Goal: Transaction & Acquisition: Book appointment/travel/reservation

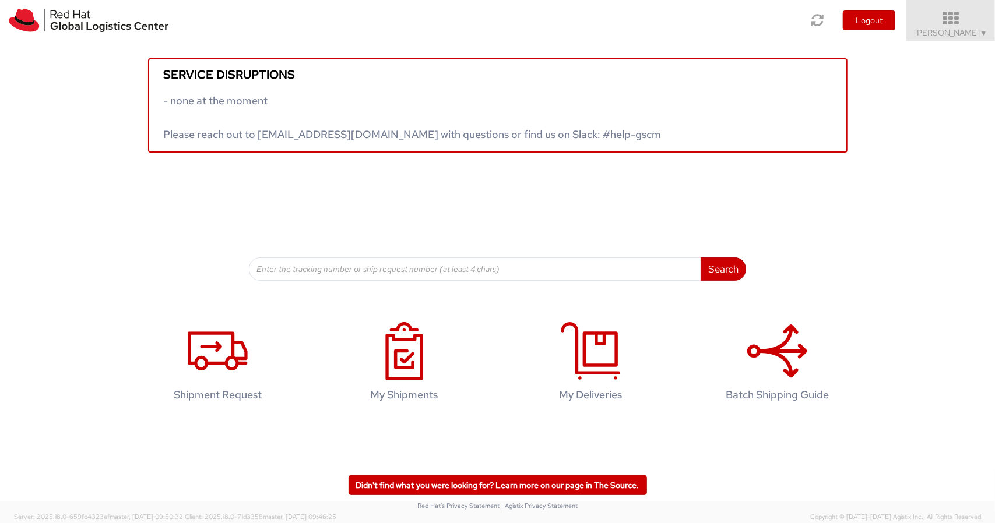
click at [961, 13] on icon at bounding box center [951, 18] width 102 height 16
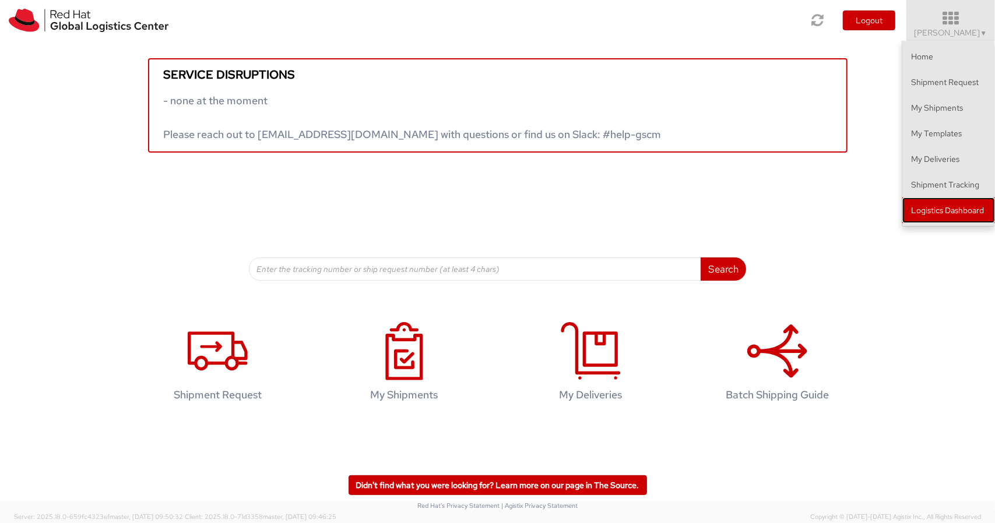
click at [931, 207] on link "Logistics Dashboard" at bounding box center [948, 211] width 93 height 26
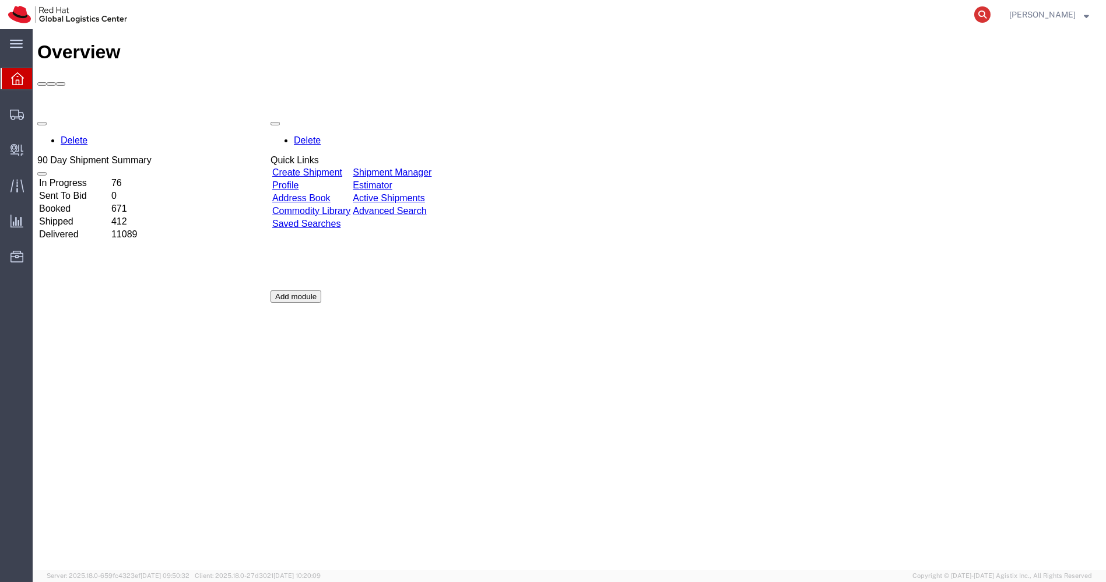
click at [990, 12] on icon at bounding box center [982, 14] width 16 height 16
paste input "56607293"
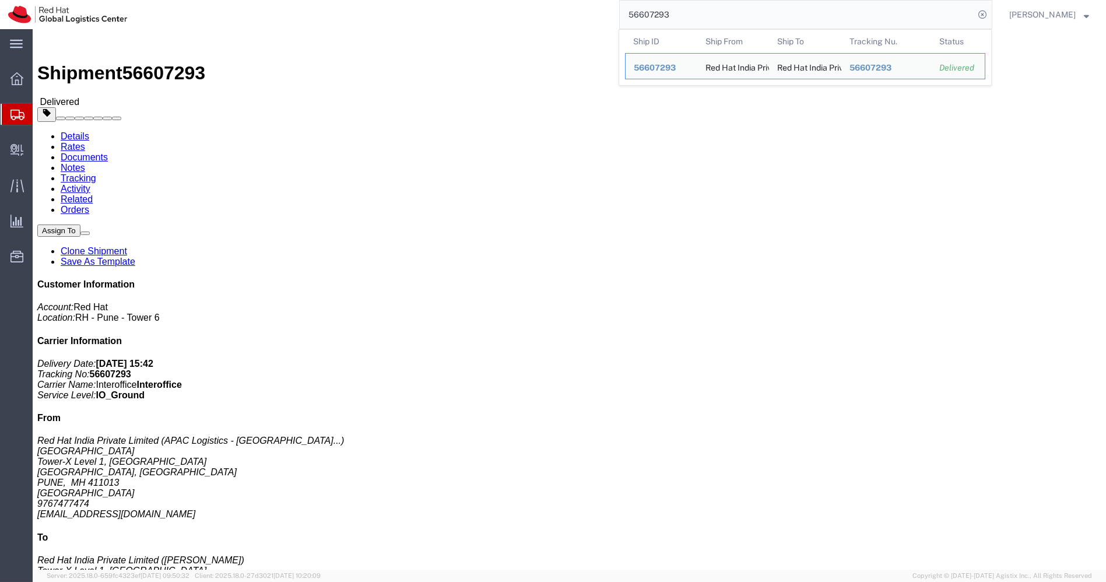
click at [41, 118] on span "Shipments" at bounding box center [36, 114] width 9 height 23
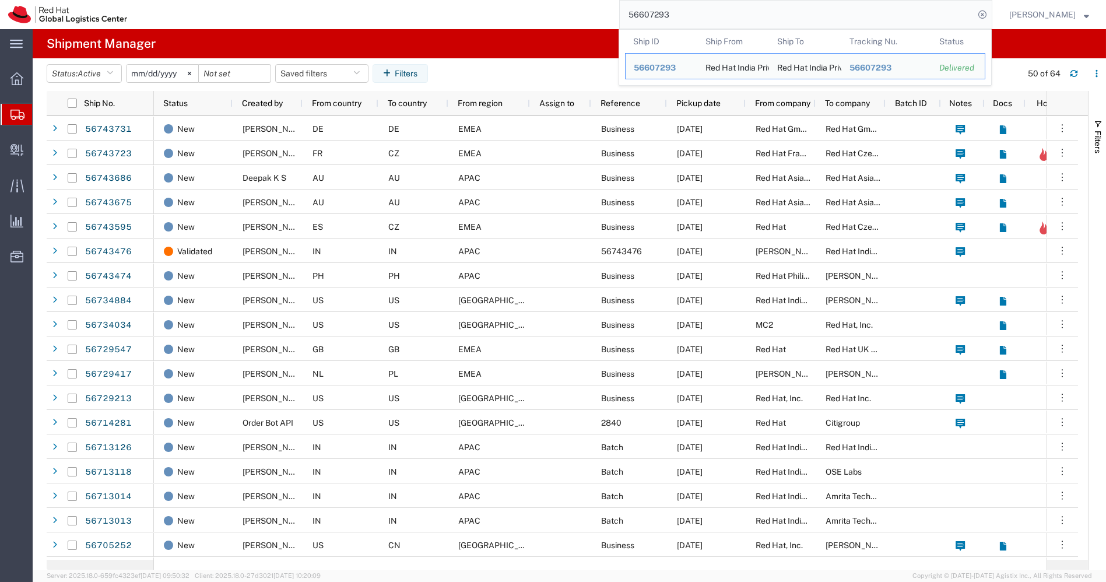
click at [716, 14] on input "56607293" at bounding box center [797, 15] width 354 height 28
paste input "28968"
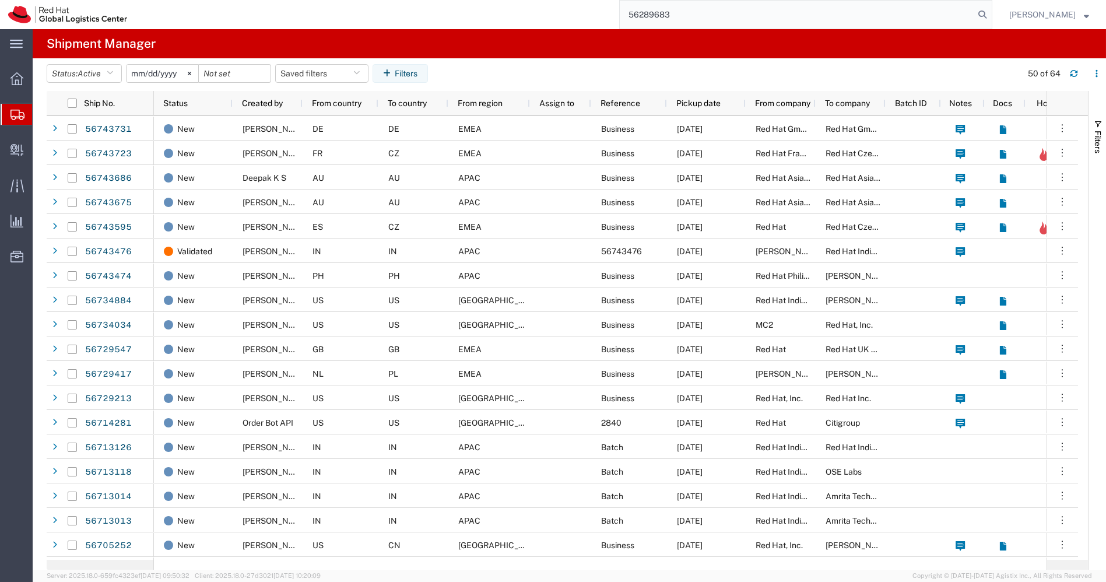
type input "56289683"
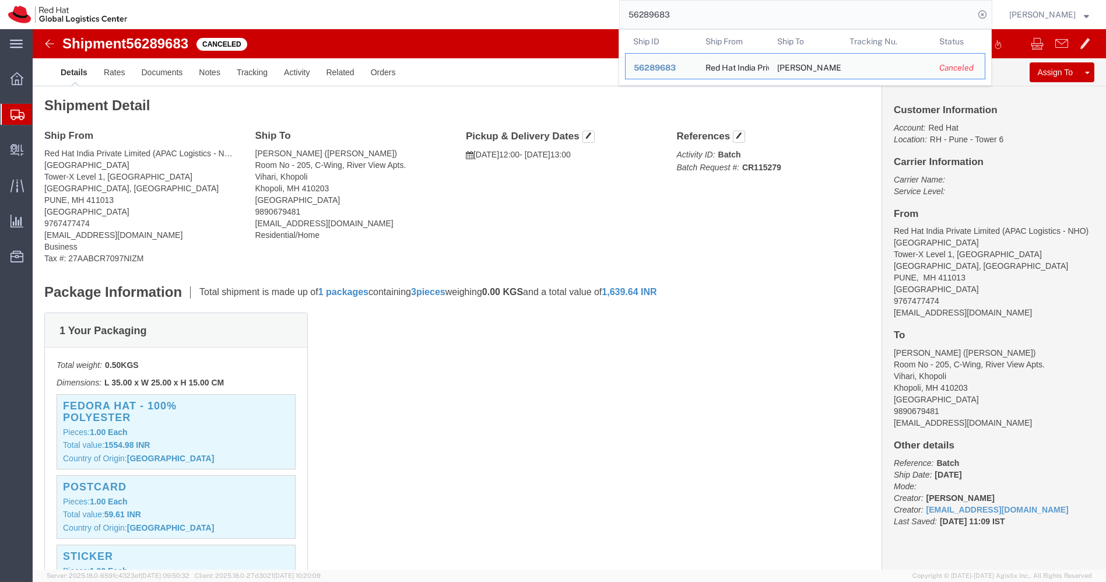
click div "Ship From Red Hat India Private Limited (APAC Logistics - NHO) [GEOGRAPHIC_DATA…"
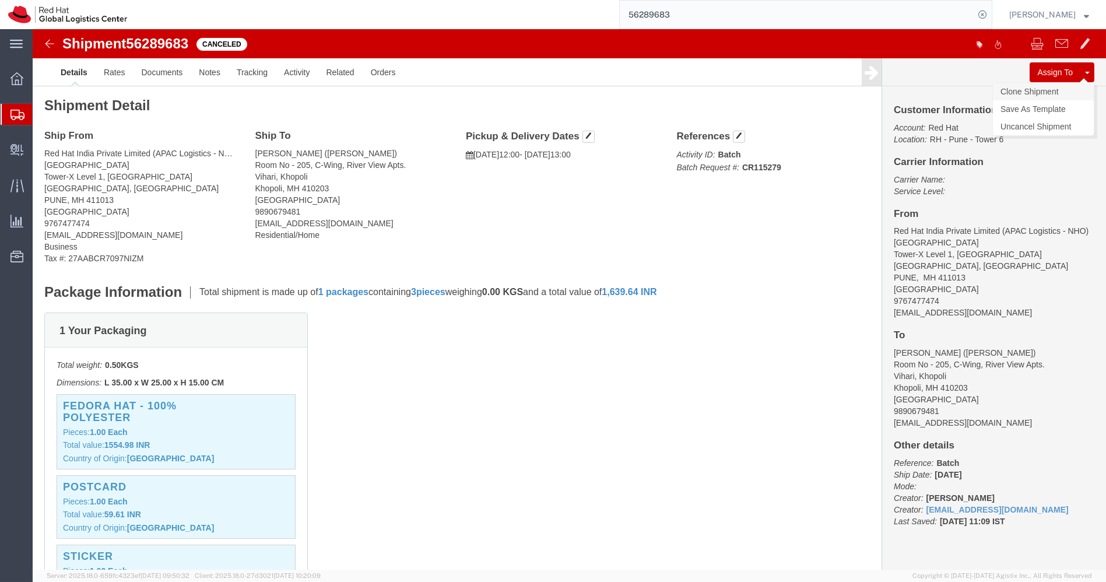
click link "Clone Shipment"
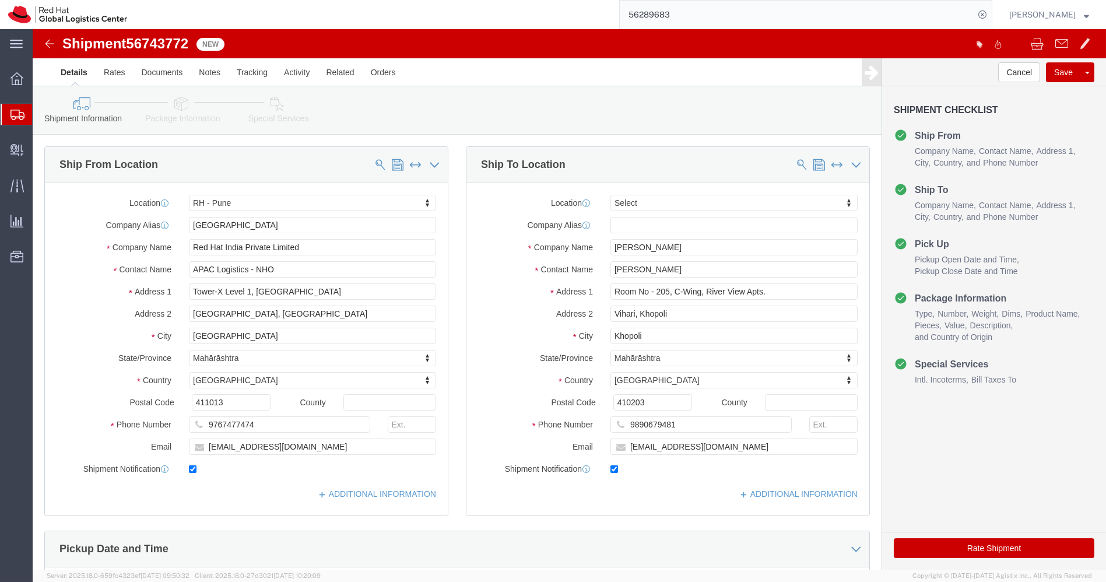
select select "38007"
select select
drag, startPoint x: 669, startPoint y: 259, endPoint x: 791, endPoint y: 258, distance: 121.8
click input "Room No - 205, C-Wing, River View Apts."
type input "Room No - 205, C-Wing,"
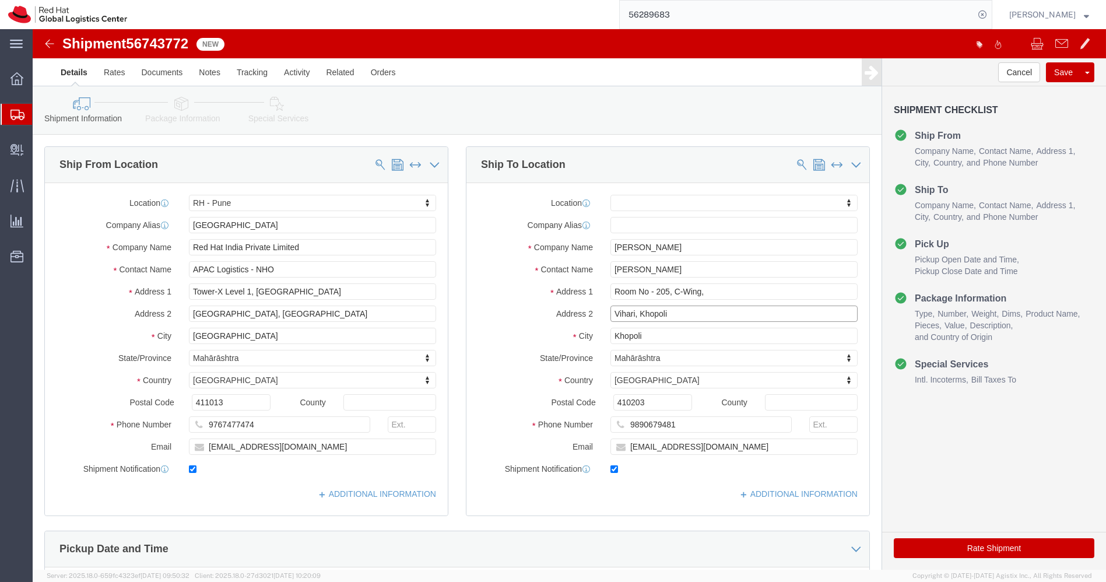
select select
click input "Vihari, Khopoli"
paste input "River View Apts."
drag, startPoint x: 706, startPoint y: 280, endPoint x: 658, endPoint y: 280, distance: 48.4
click input "River View Apts. [PERSON_NAME]"
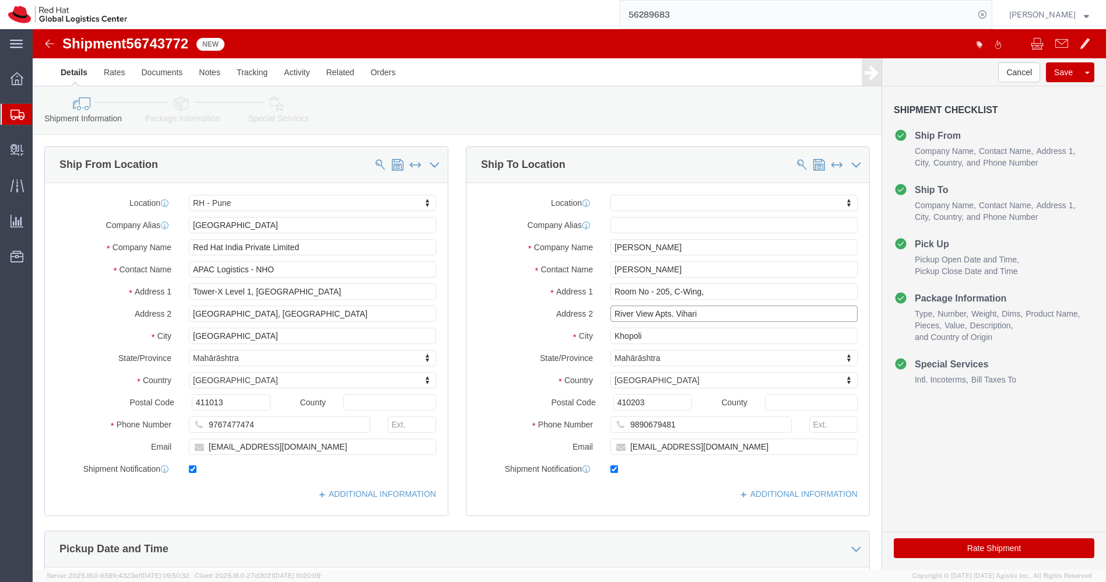
click input "River View Apts. Vihari"
type input "River View Apts Vihari"
click button "Rate Shipment"
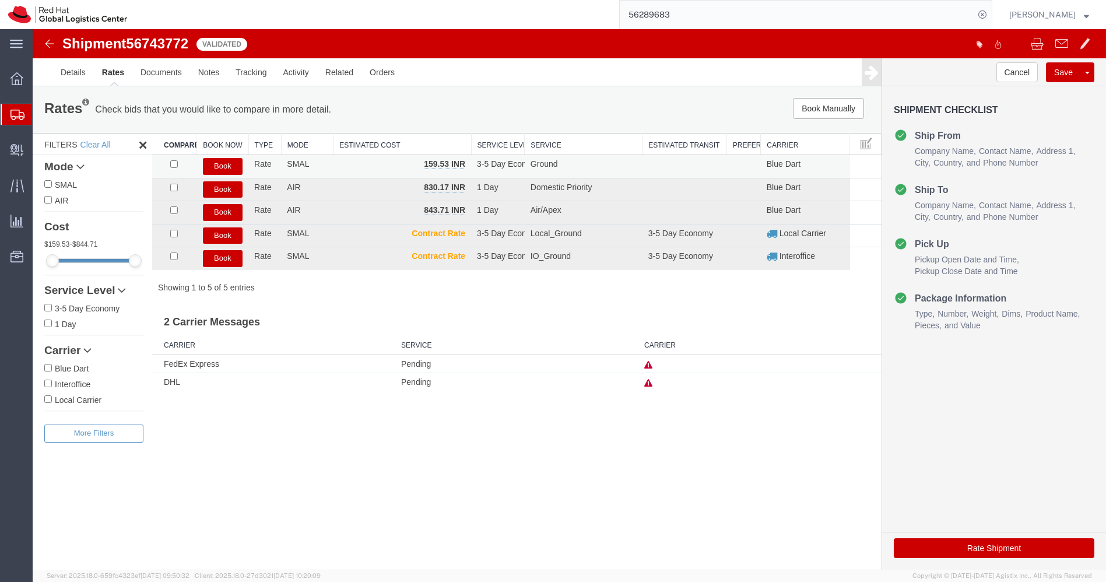
click at [223, 168] on button "Book" at bounding box center [223, 166] width 40 height 17
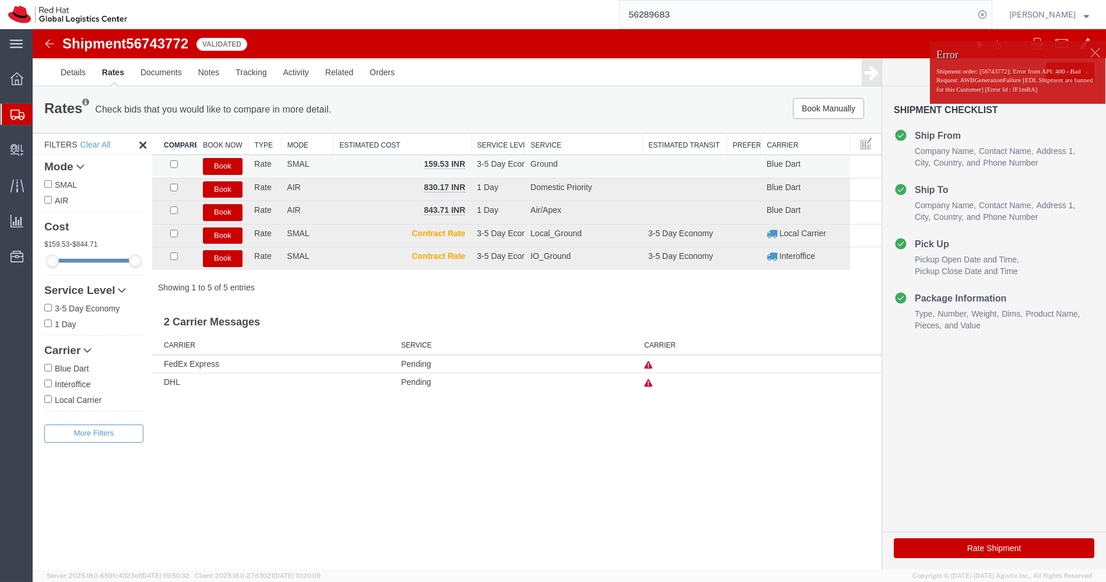
click at [223, 168] on button "Book" at bounding box center [223, 166] width 40 height 17
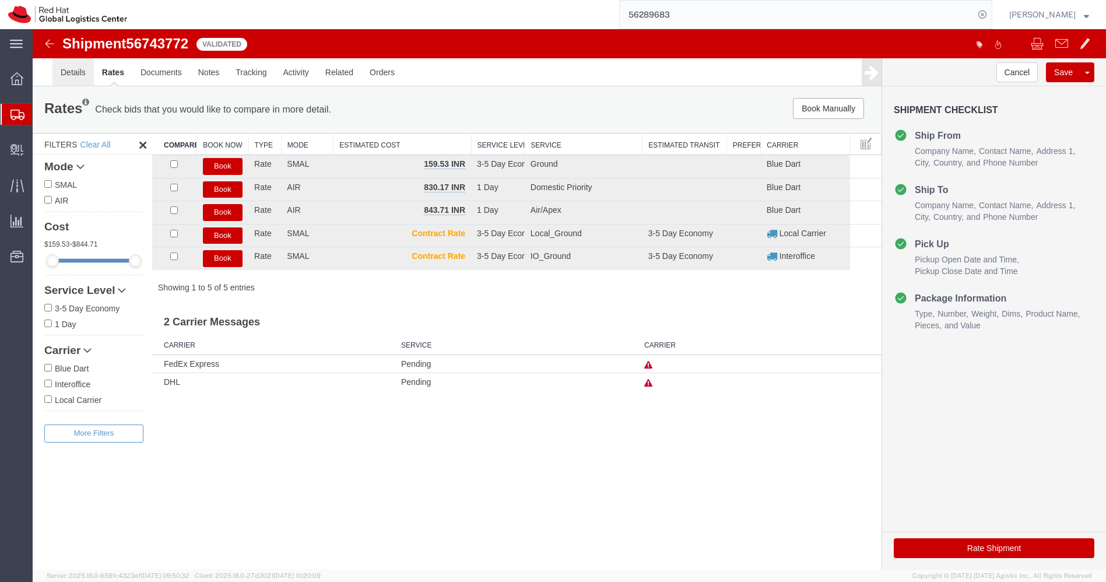
click at [82, 79] on link "Details" at bounding box center [72, 72] width 41 height 28
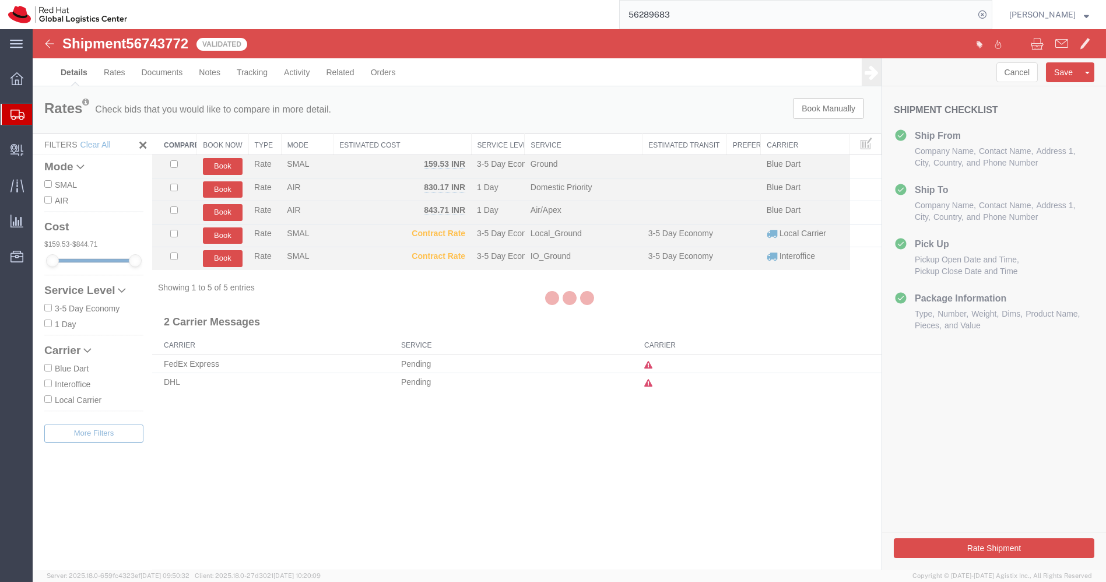
select select "38007"
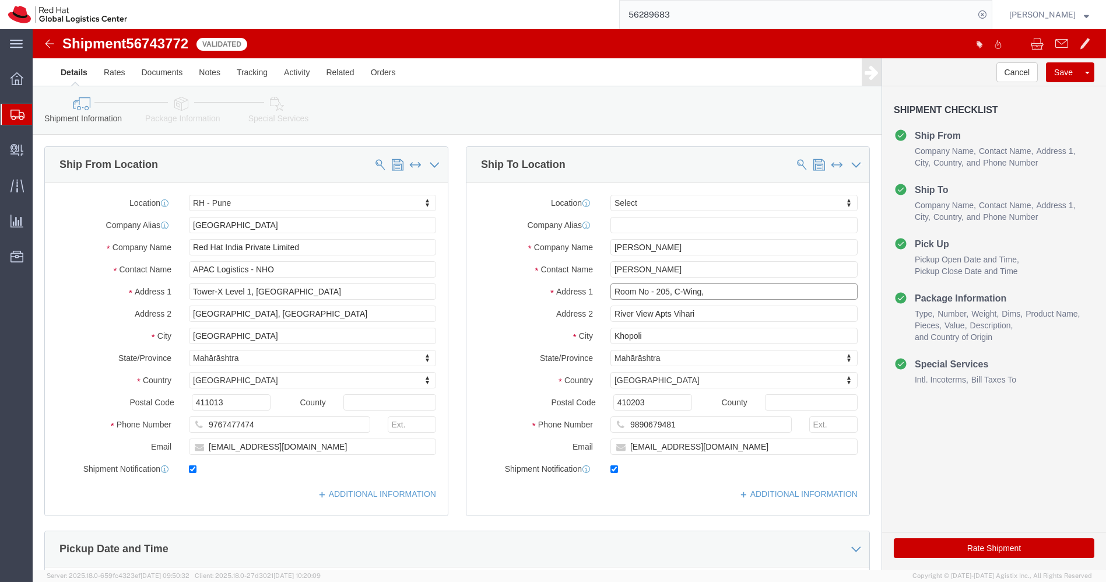
click input "Room No - 205, C-Wing,"
paste input ".- 205, C-Wing, [GEOGRAPHIC_DATA]"
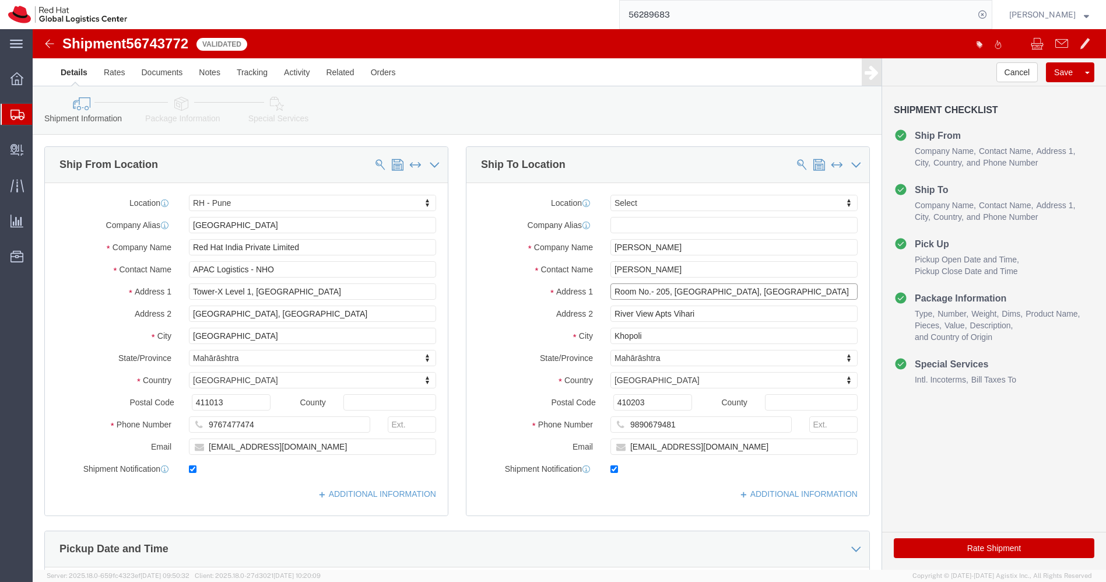
type input "Room No.- 205, [GEOGRAPHIC_DATA], [GEOGRAPHIC_DATA]"
drag, startPoint x: 690, startPoint y: 279, endPoint x: 506, endPoint y: 280, distance: 183.6
click div "Address 2 River View Apts Vihari"
click input "Khopoli"
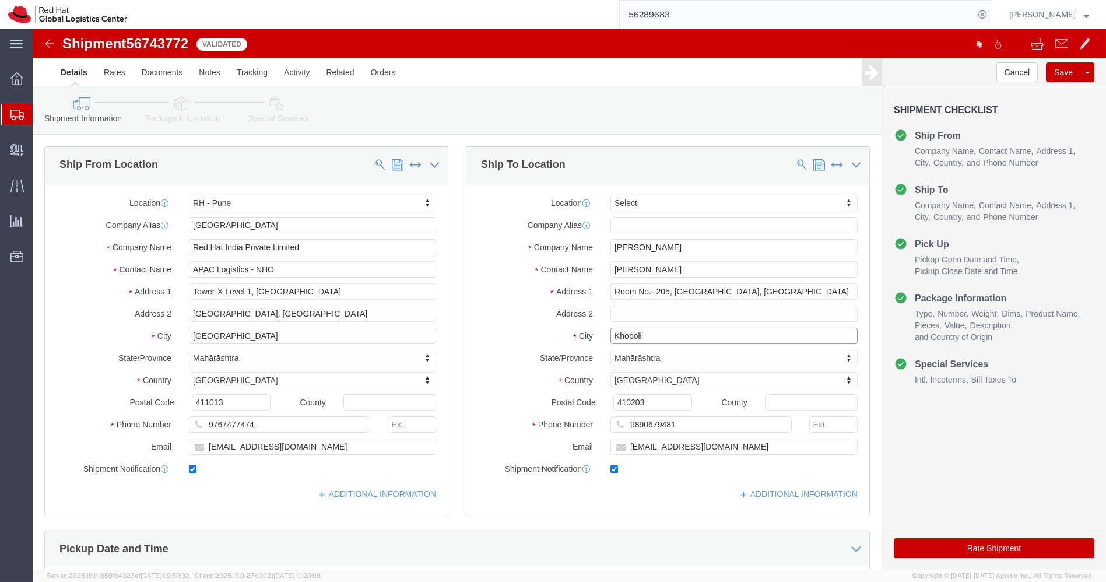
click input "Khopoli"
click input "text"
paste input "Khopoli"
type input "Khopoli"
click input "text"
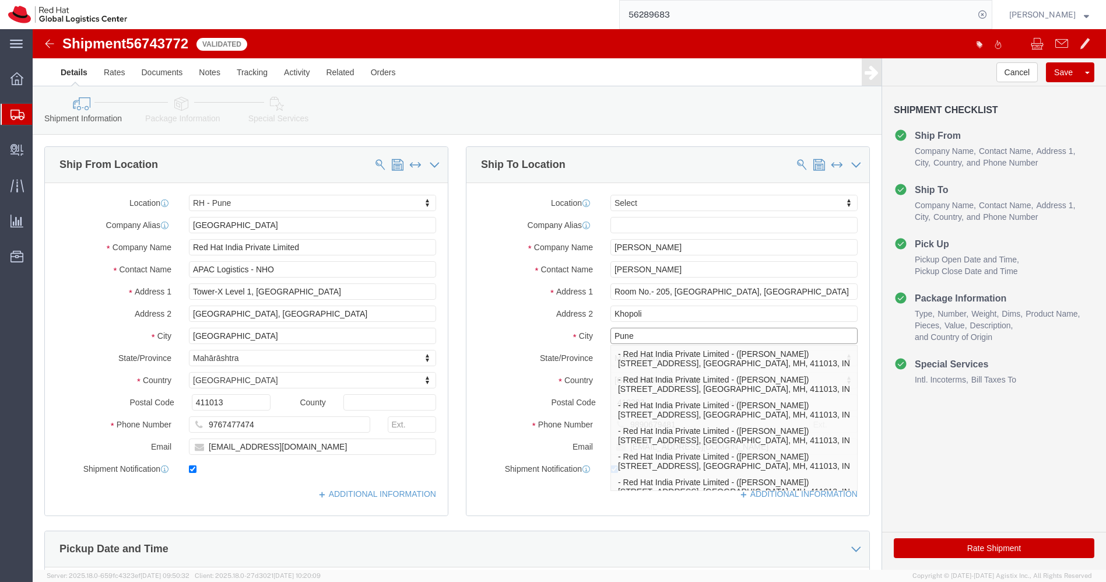
type input "Pune"
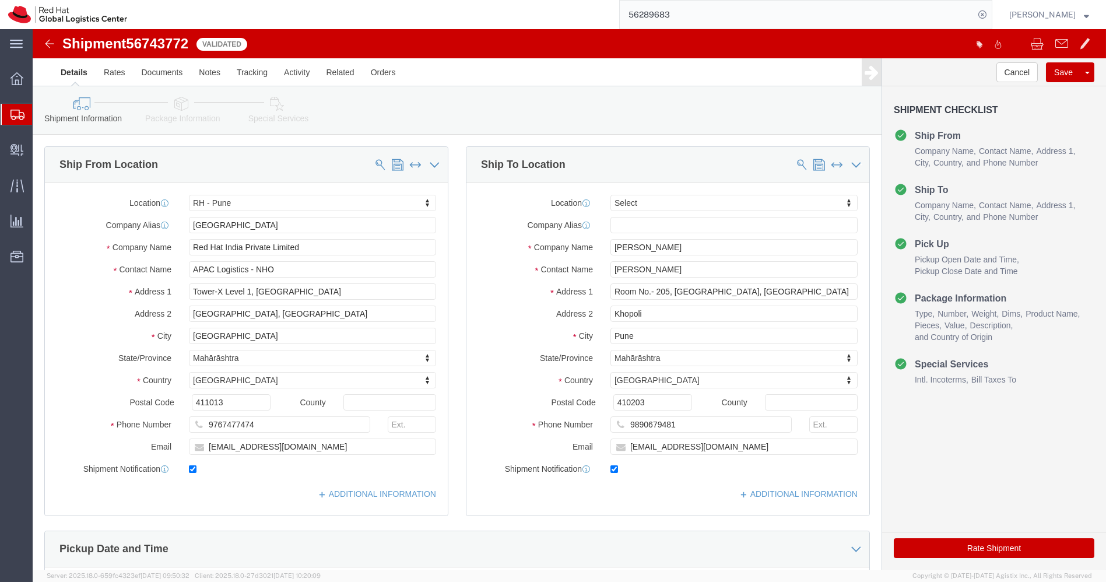
click button "Rate Shipment"
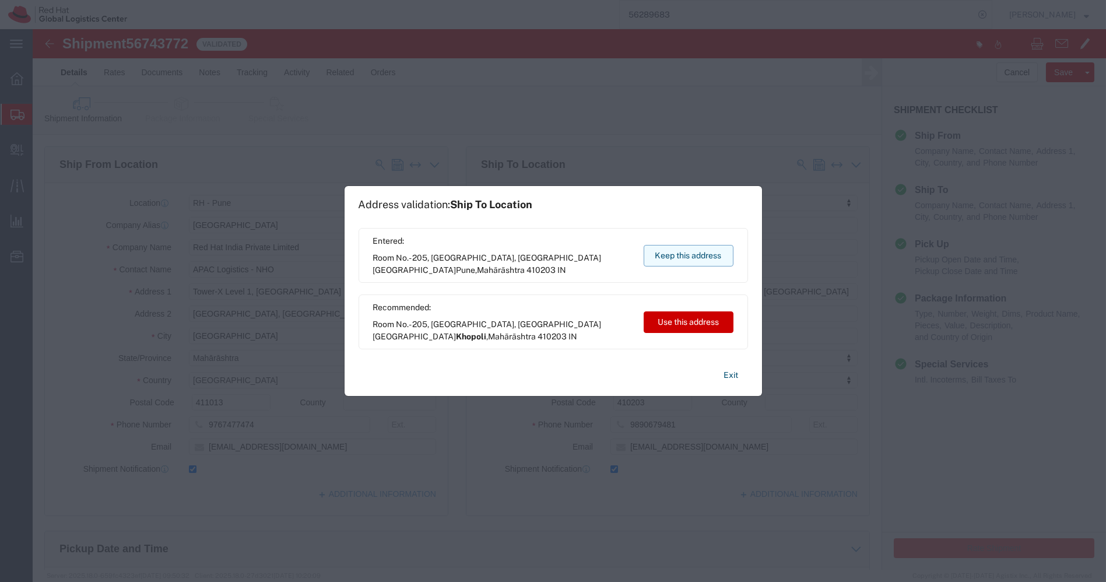
click at [681, 264] on button "Keep this address" at bounding box center [688, 256] width 90 height 22
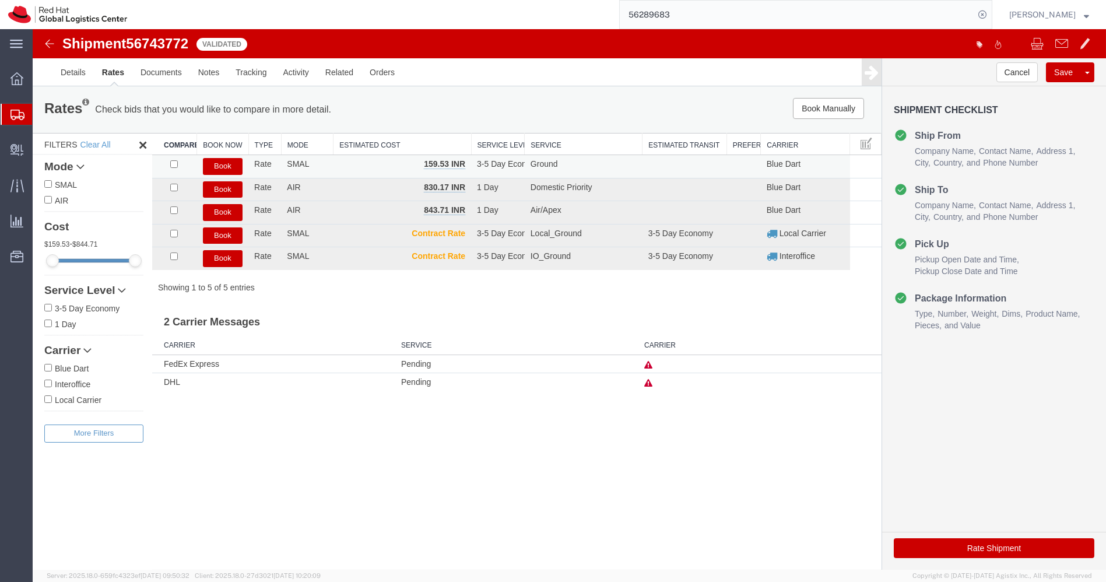
click at [223, 166] on button "Book" at bounding box center [223, 166] width 40 height 17
click at [70, 79] on link "Details" at bounding box center [72, 72] width 41 height 28
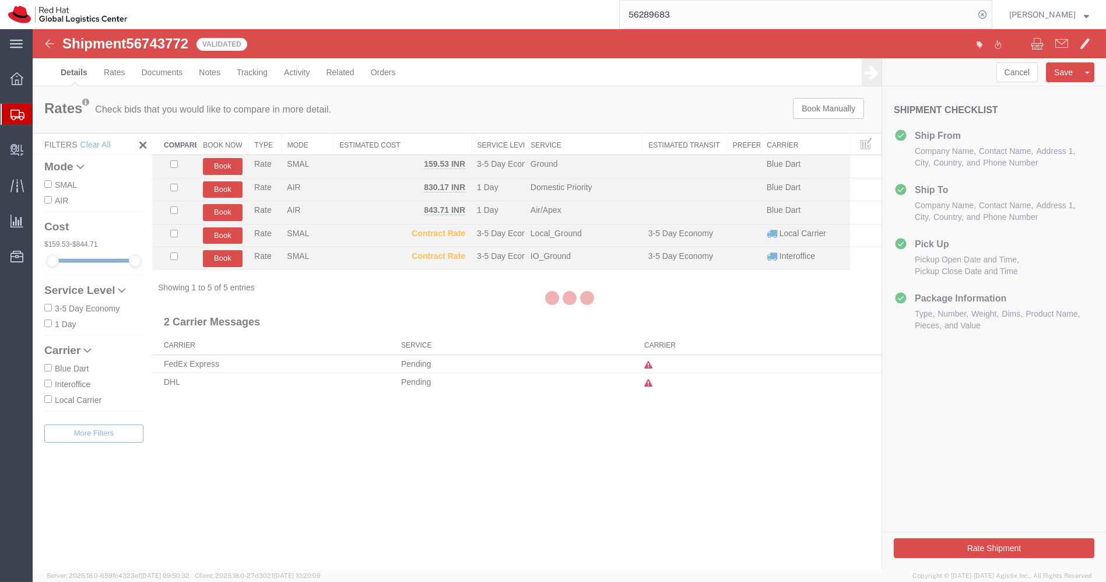
select select "38007"
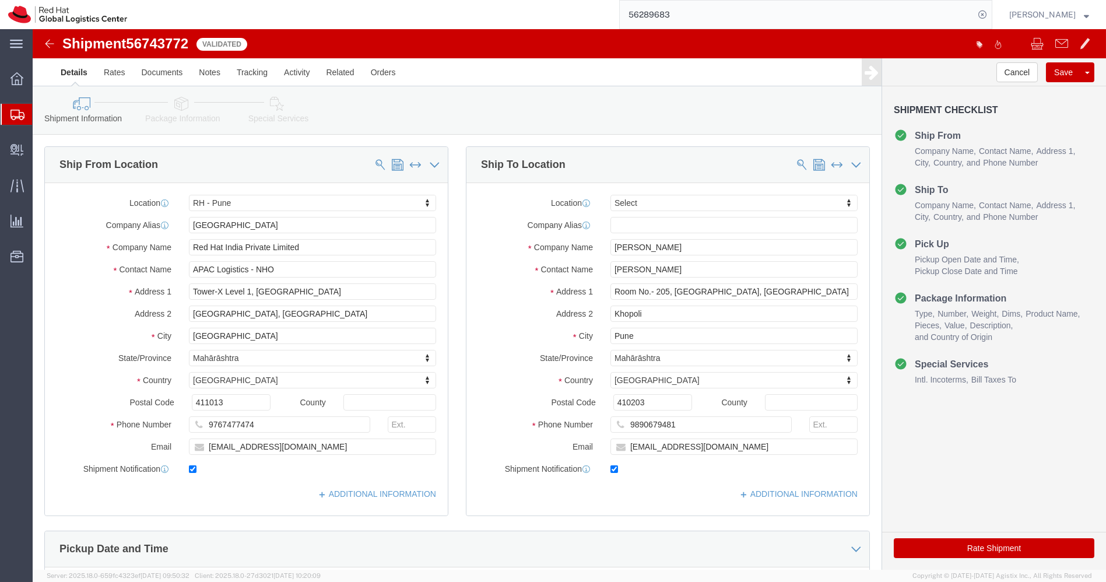
click button "Rate Shipment"
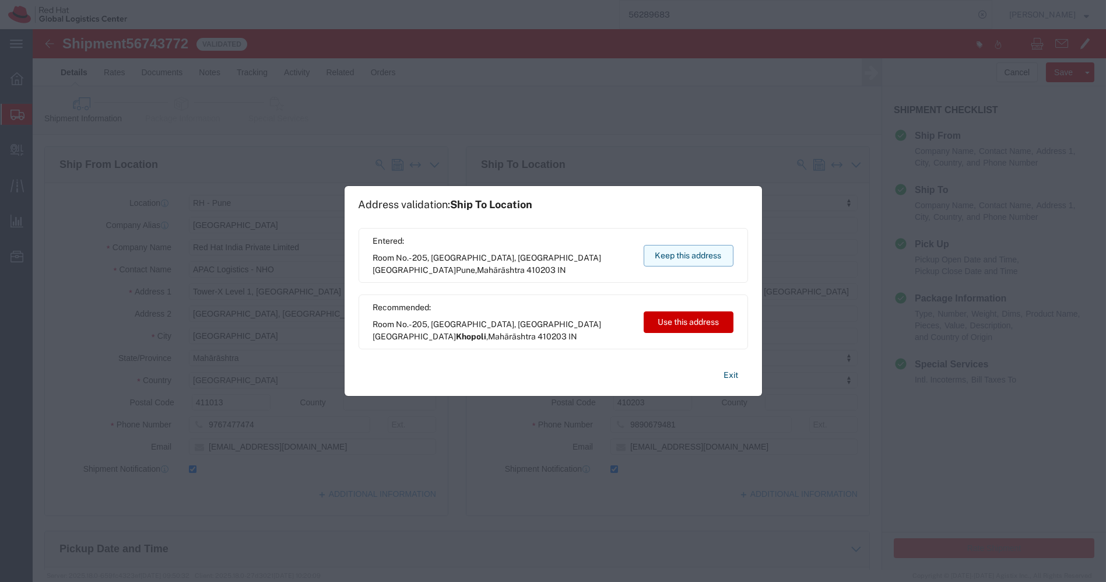
click at [686, 254] on button "Keep this address" at bounding box center [688, 256] width 90 height 22
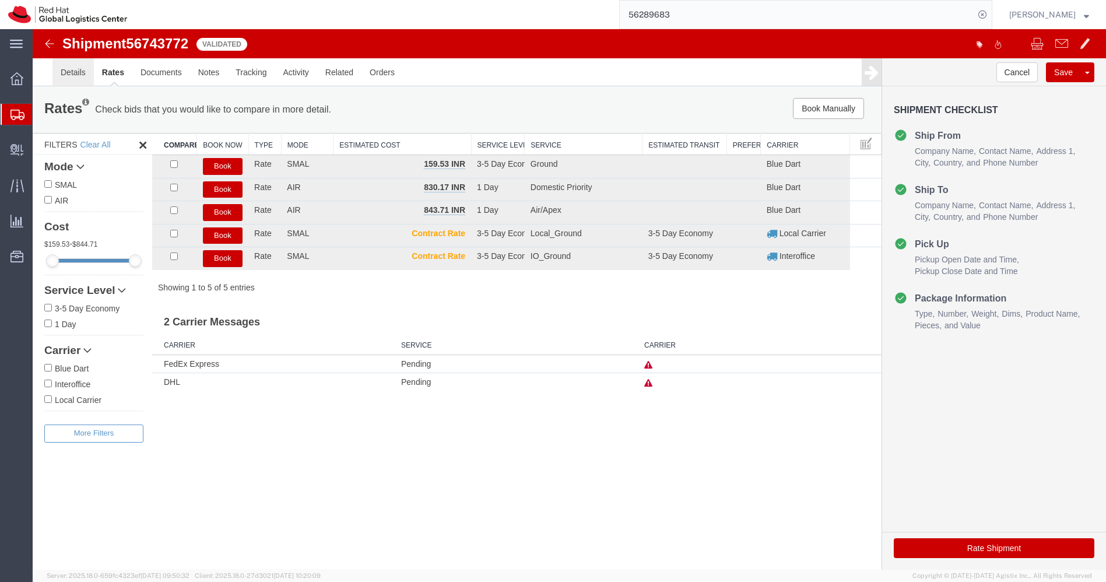
click at [75, 77] on link "Details" at bounding box center [72, 72] width 41 height 28
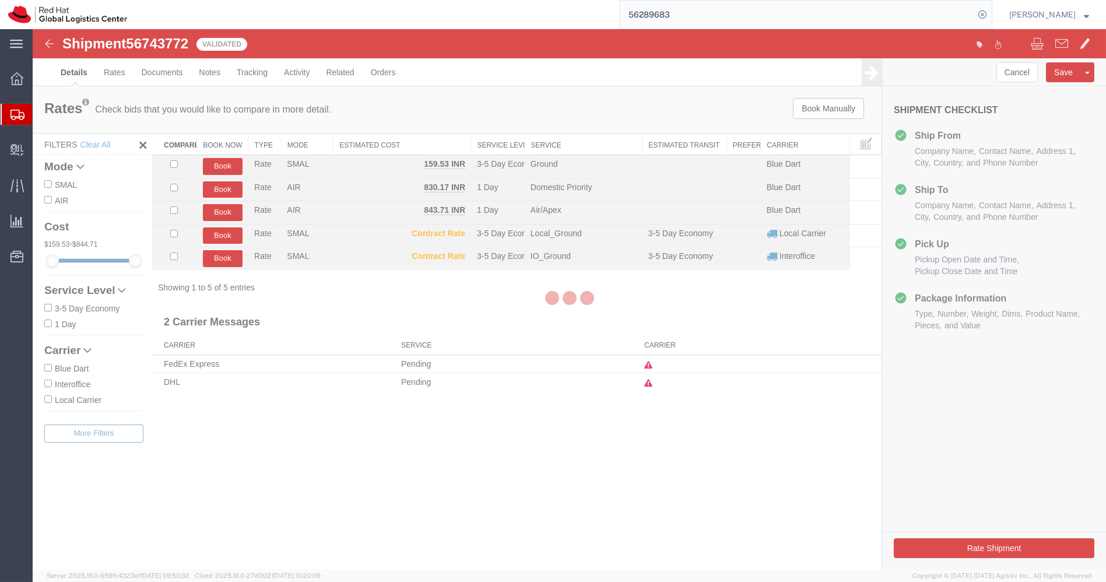
select select "38007"
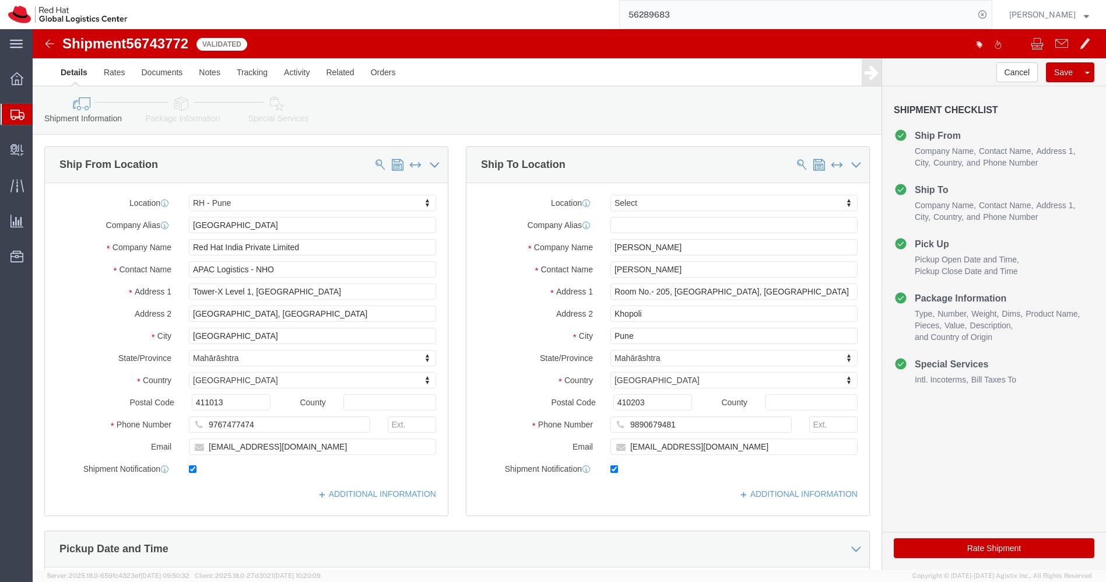
click link "Package Information"
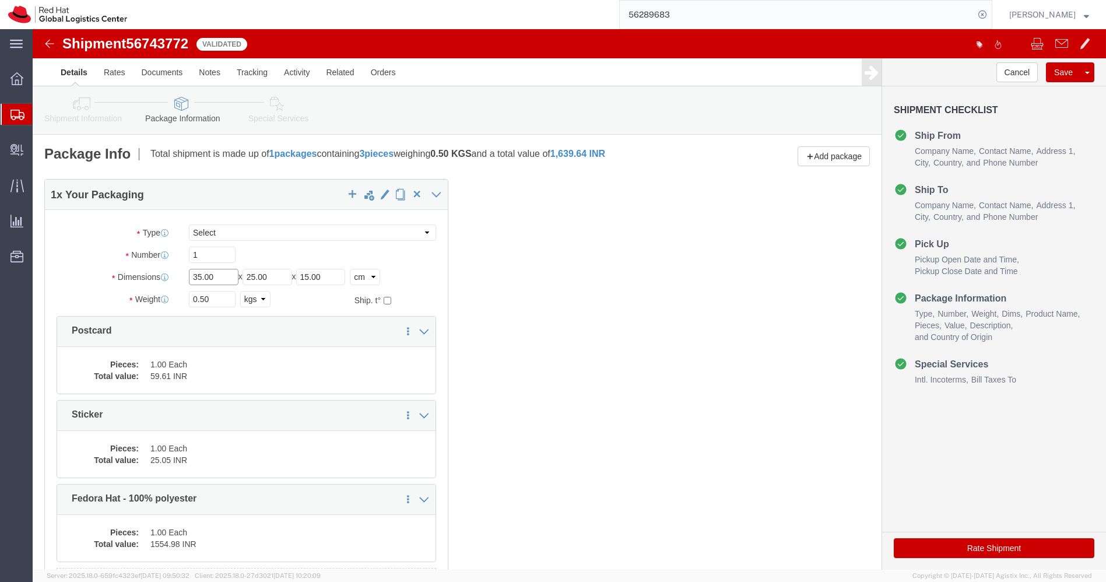
click input "35.00"
type input "30.00"
click button "Rate Shipment"
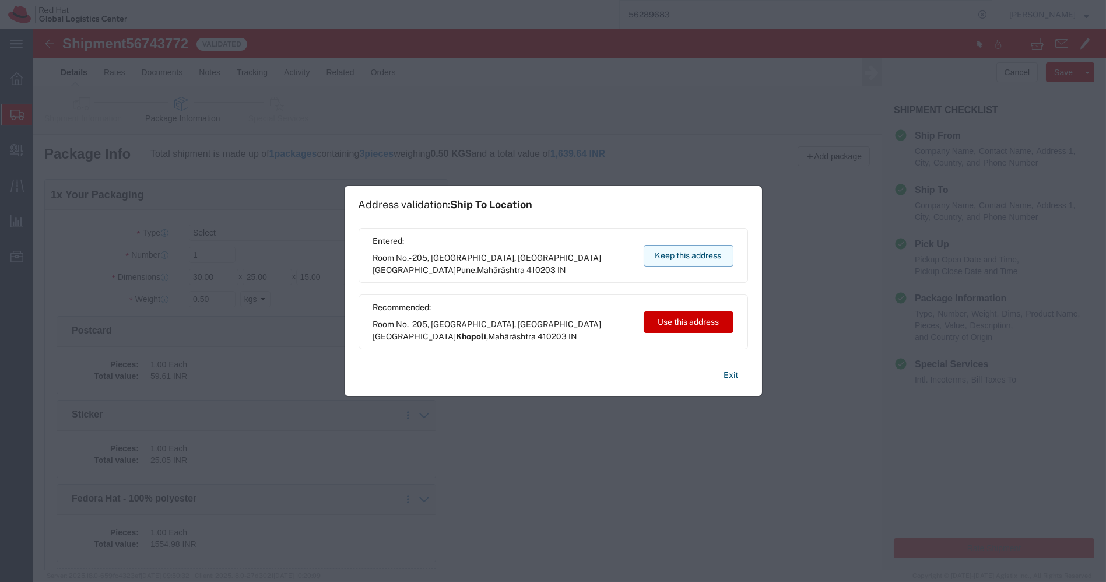
click at [701, 261] on button "Keep this address" at bounding box center [688, 256] width 90 height 22
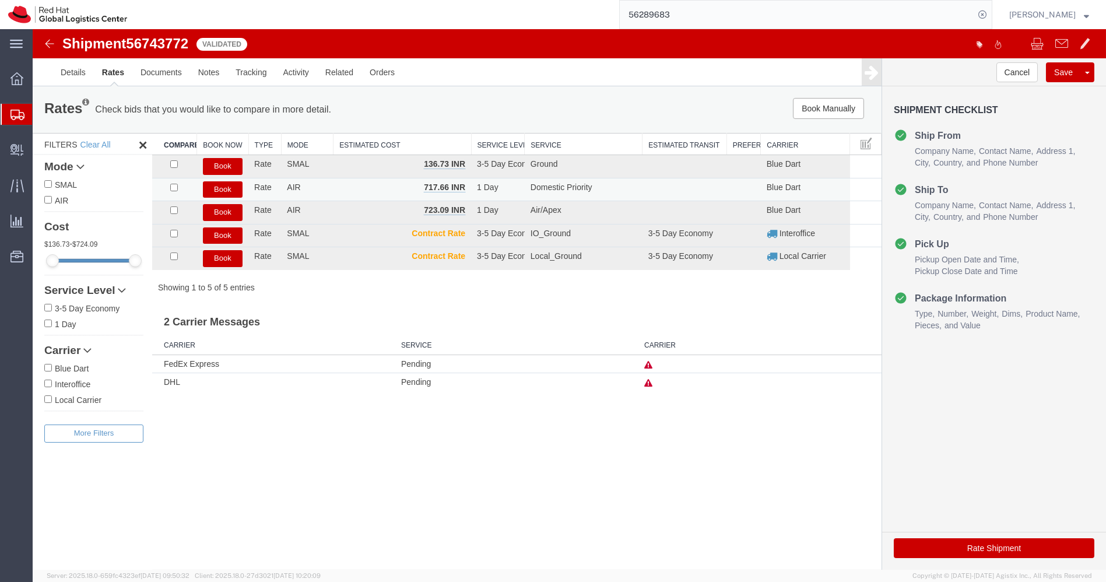
click at [232, 189] on button "Book" at bounding box center [223, 189] width 40 height 17
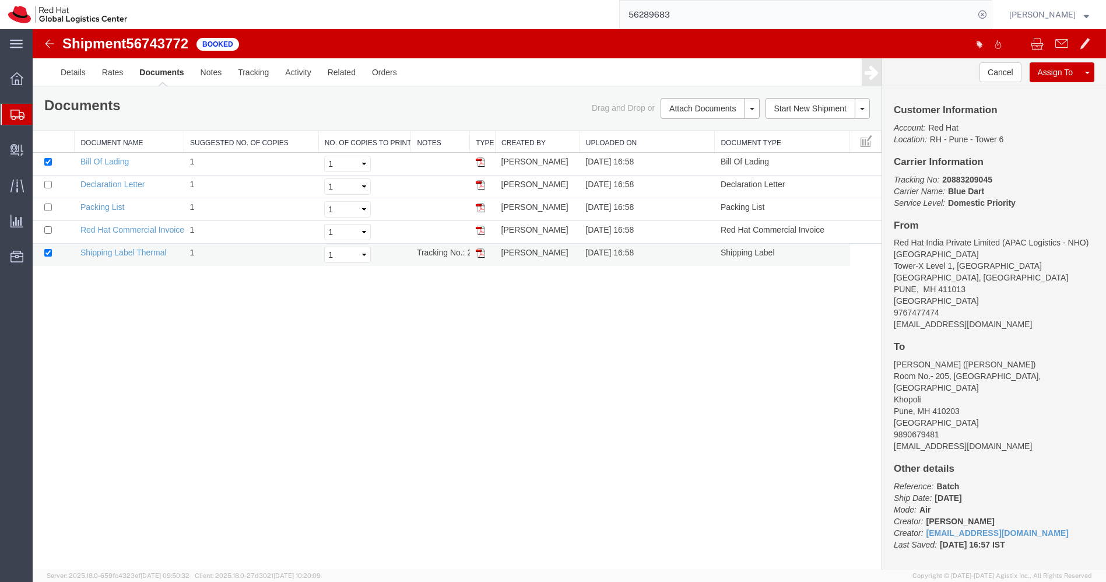
click at [479, 255] on img at bounding box center [480, 252] width 9 height 9
